Goal: Task Accomplishment & Management: Manage account settings

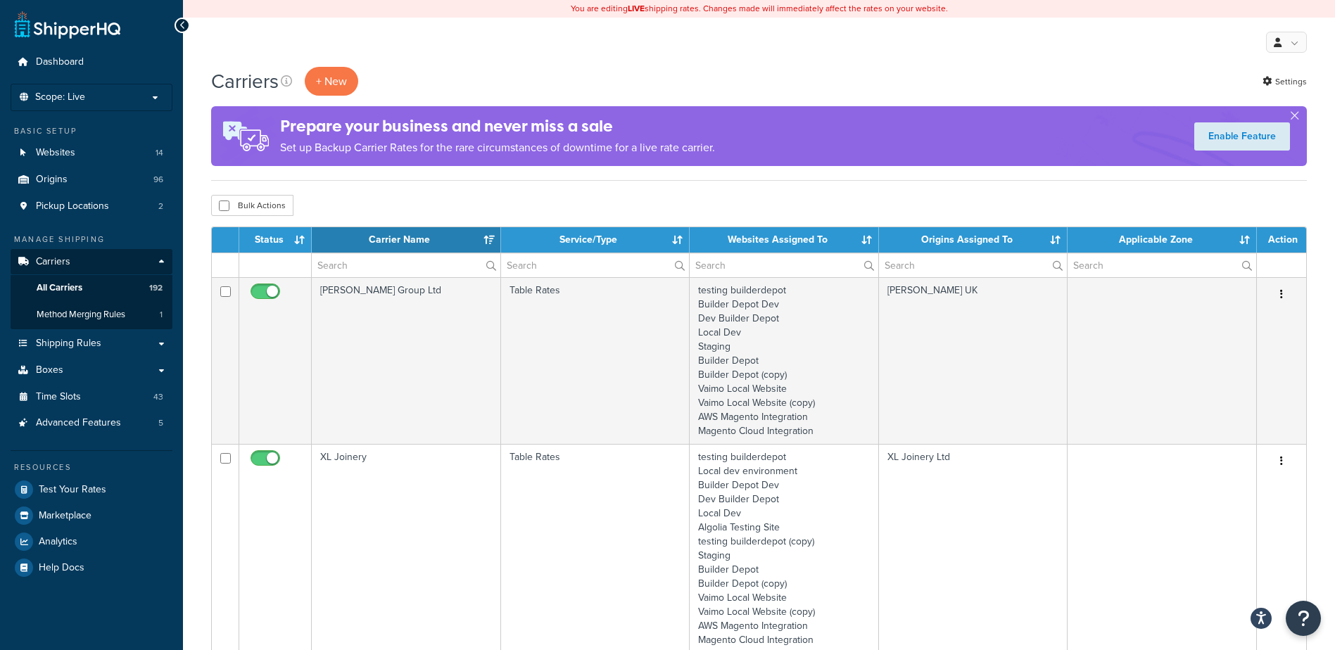
select select "15"
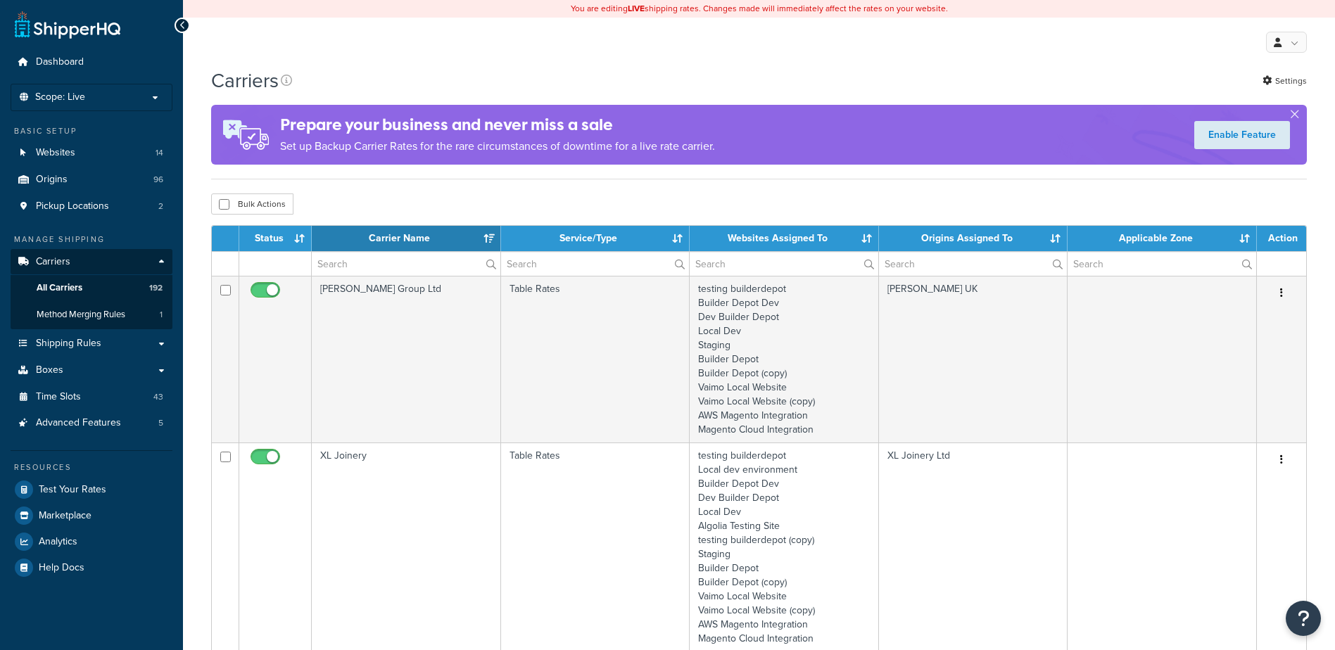
select select "15"
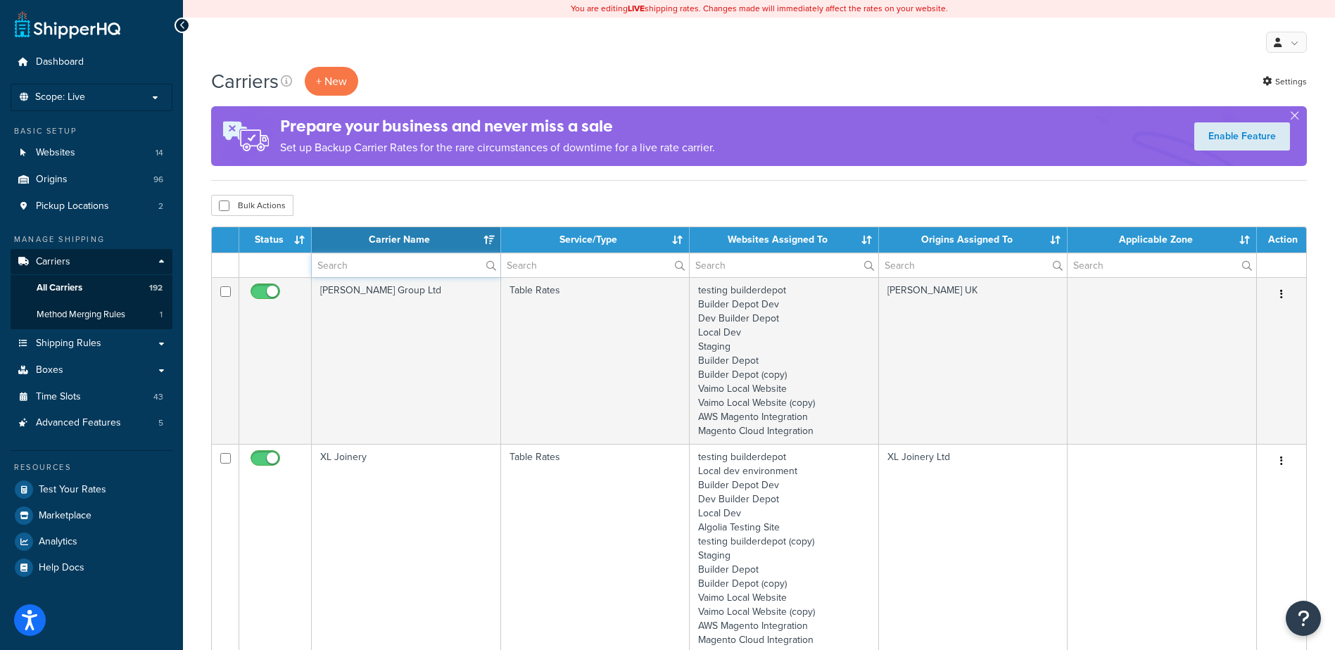
click at [348, 263] on input "text" at bounding box center [406, 265] width 189 height 24
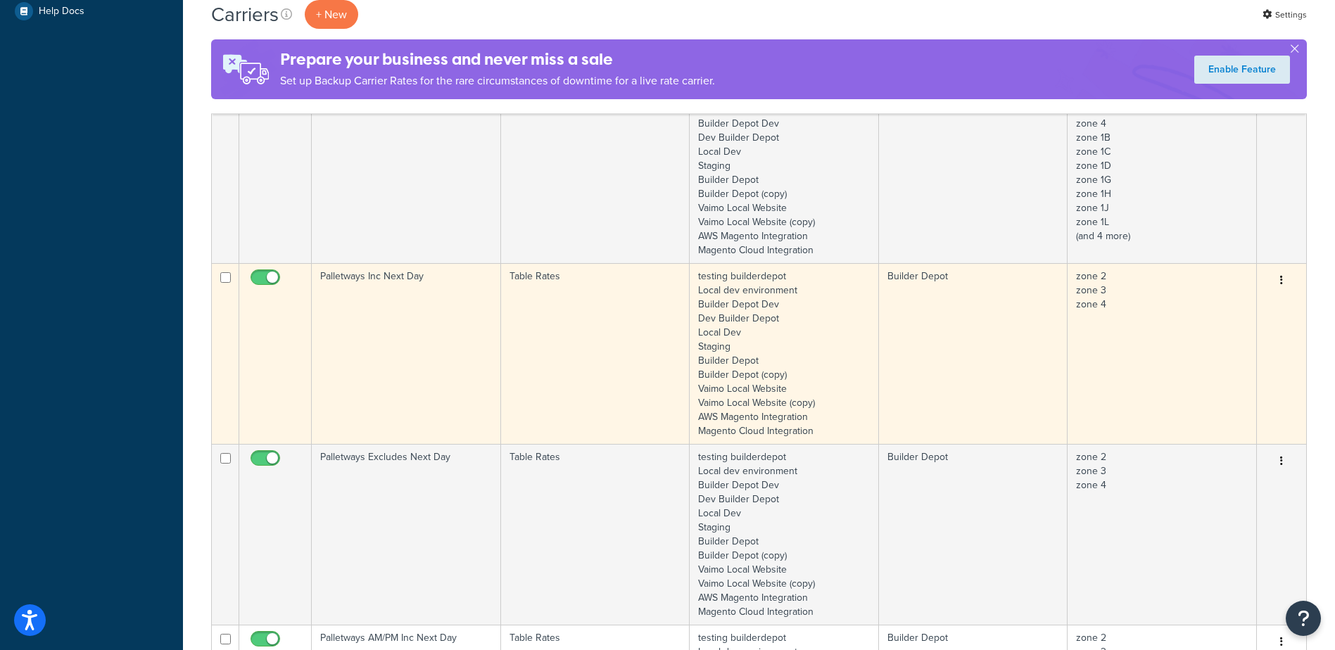
scroll to position [563, 0]
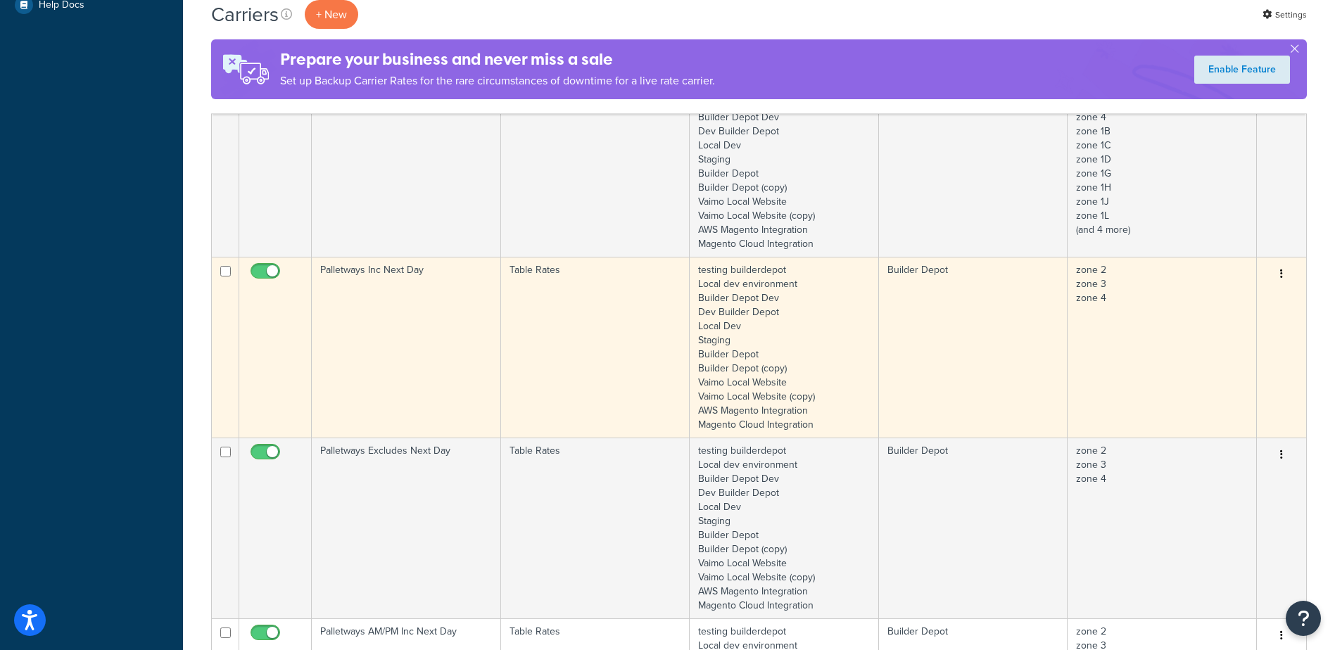
type input "PALLETWAY"
click at [404, 298] on td "Palletways Inc Next Day" at bounding box center [406, 347] width 189 height 181
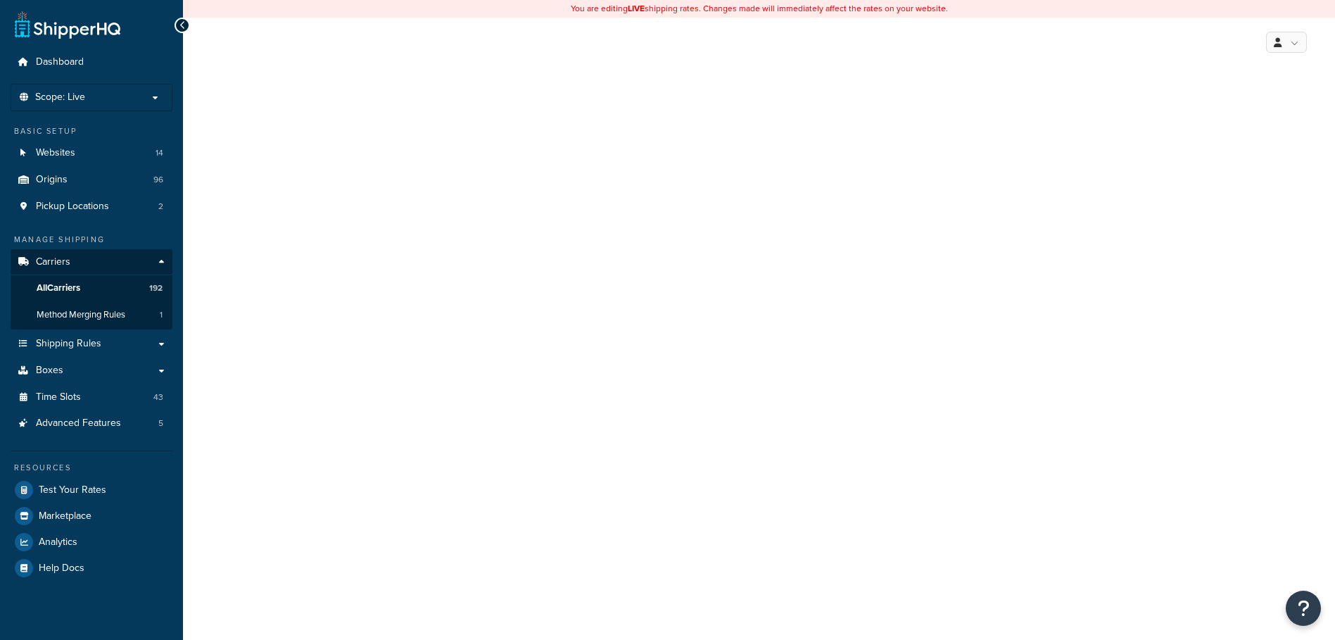
select select "25"
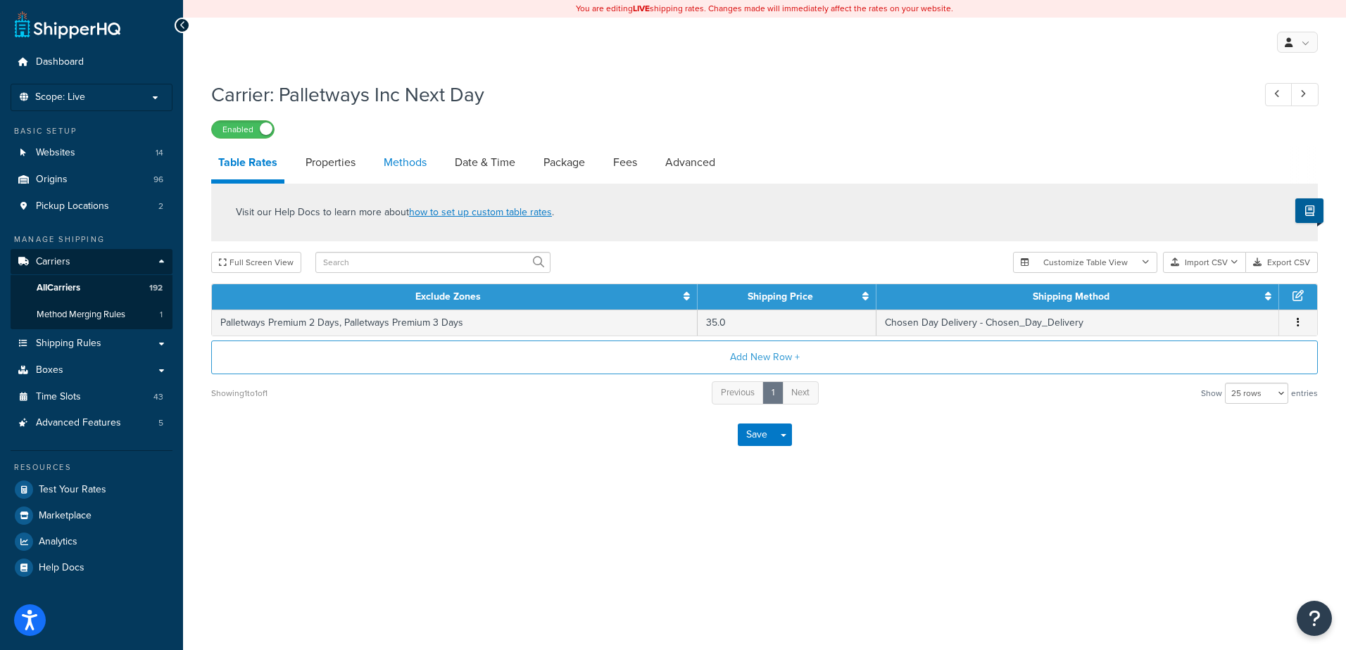
click at [408, 155] on link "Methods" at bounding box center [405, 163] width 57 height 34
select select "25"
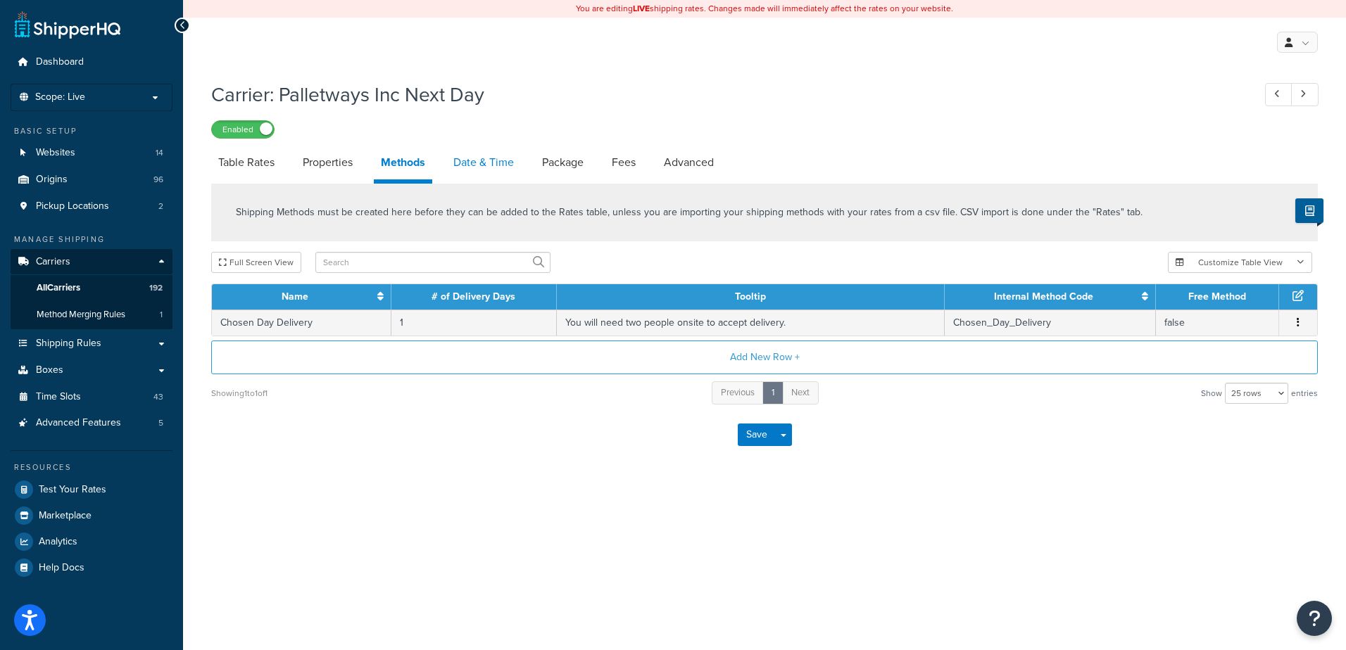
click at [487, 157] on link "Date & Time" at bounding box center [483, 163] width 75 height 34
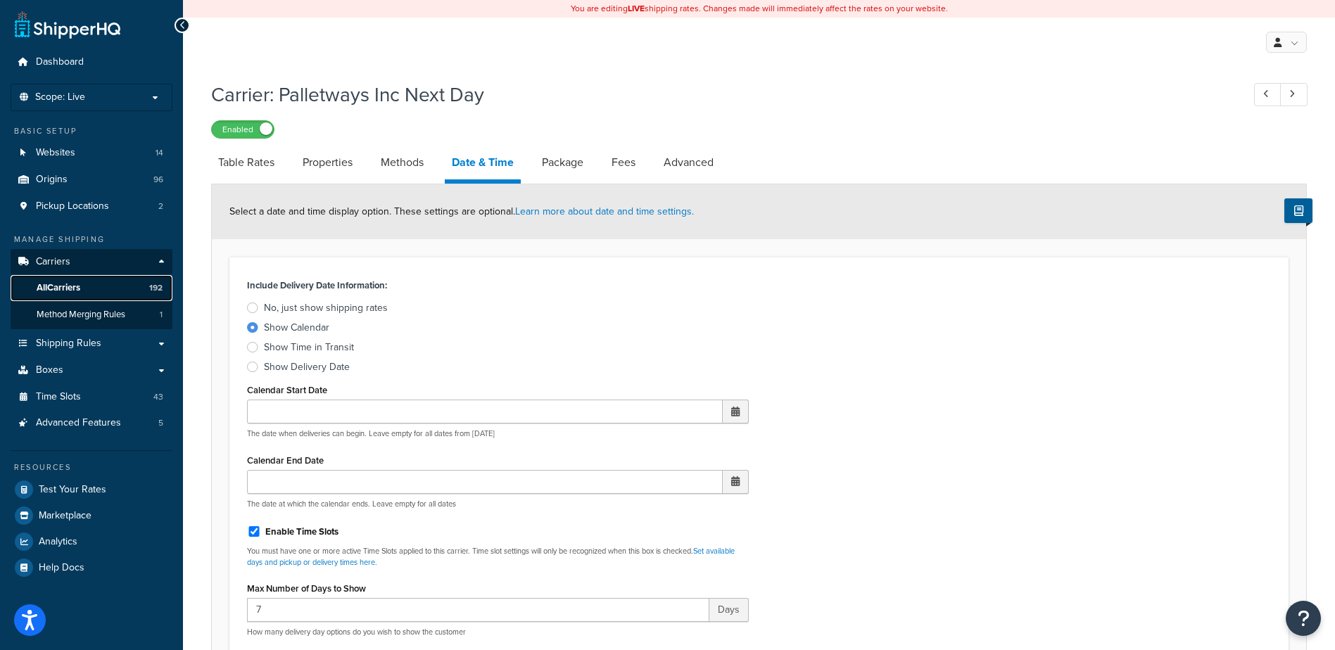
click at [80, 284] on span "All Carriers" at bounding box center [59, 288] width 44 height 12
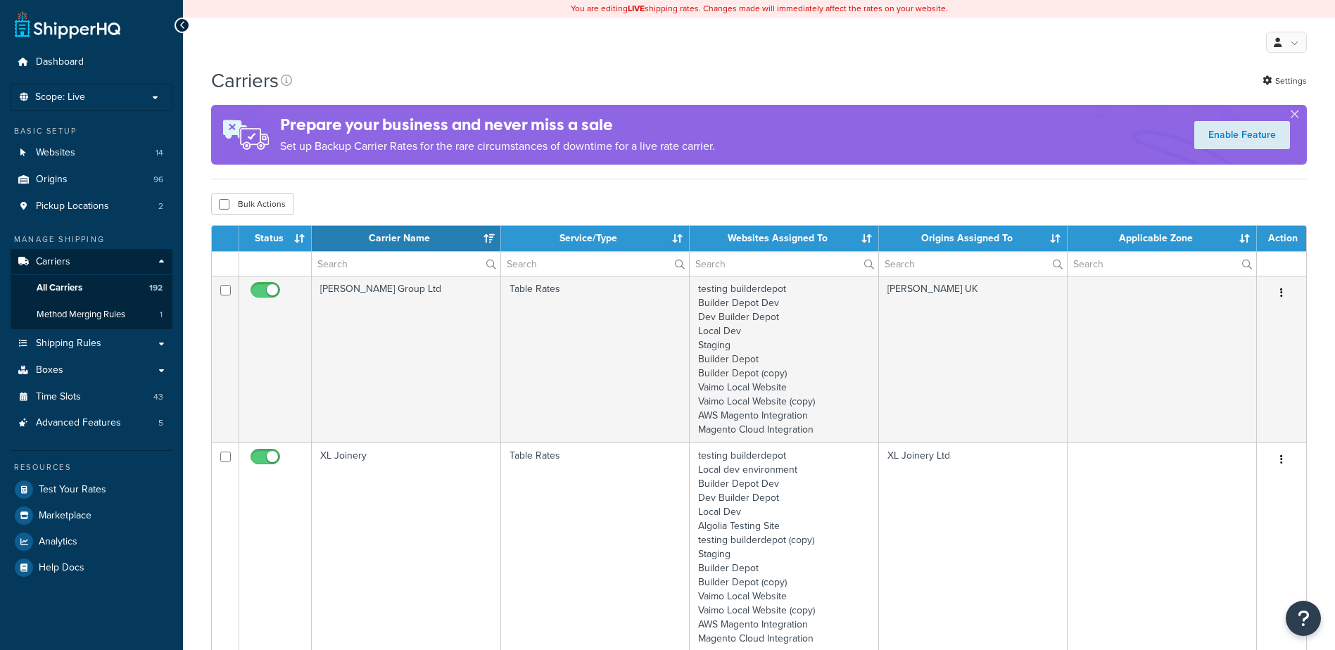
select select "15"
